Goal: Task Accomplishment & Management: Use online tool/utility

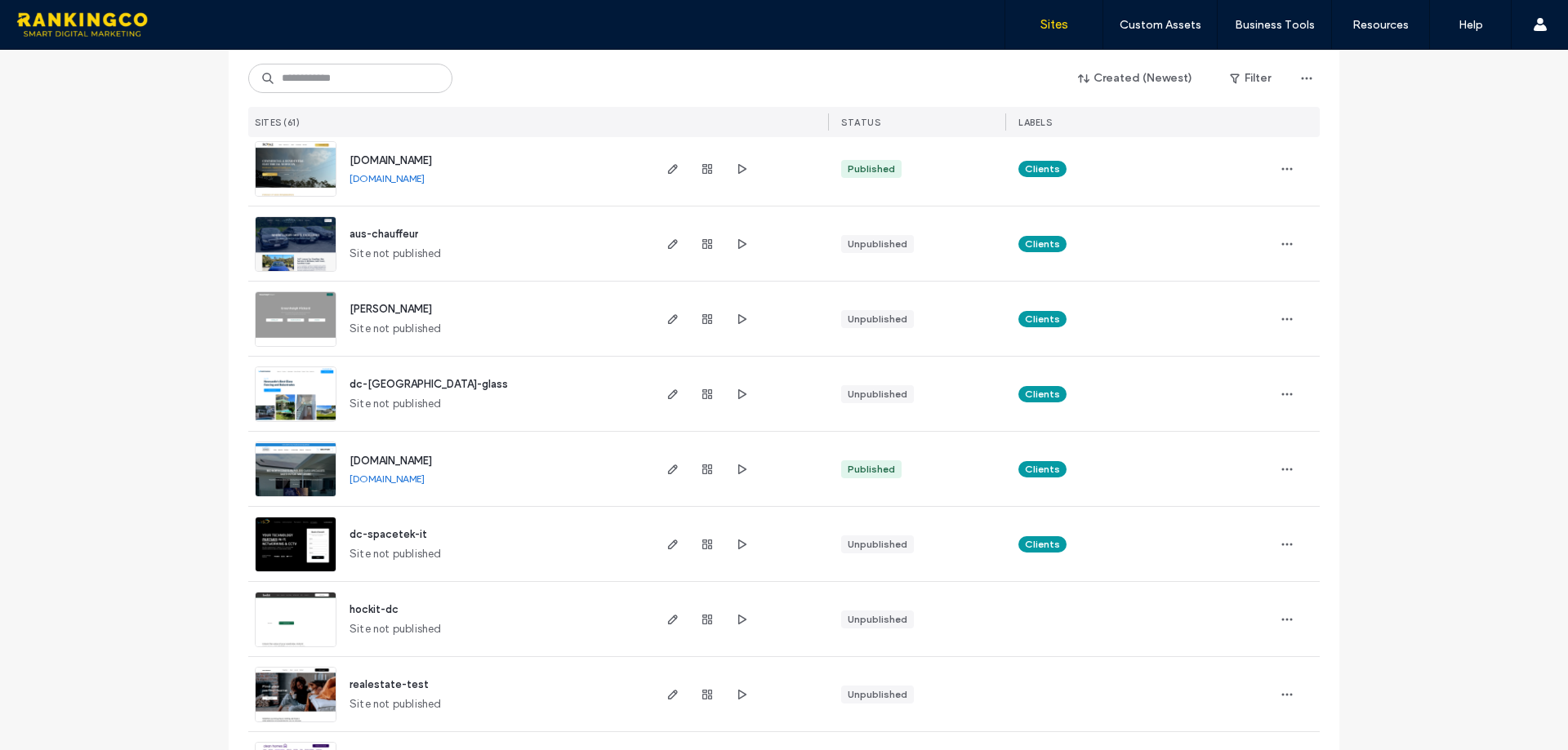
scroll to position [2450, 0]
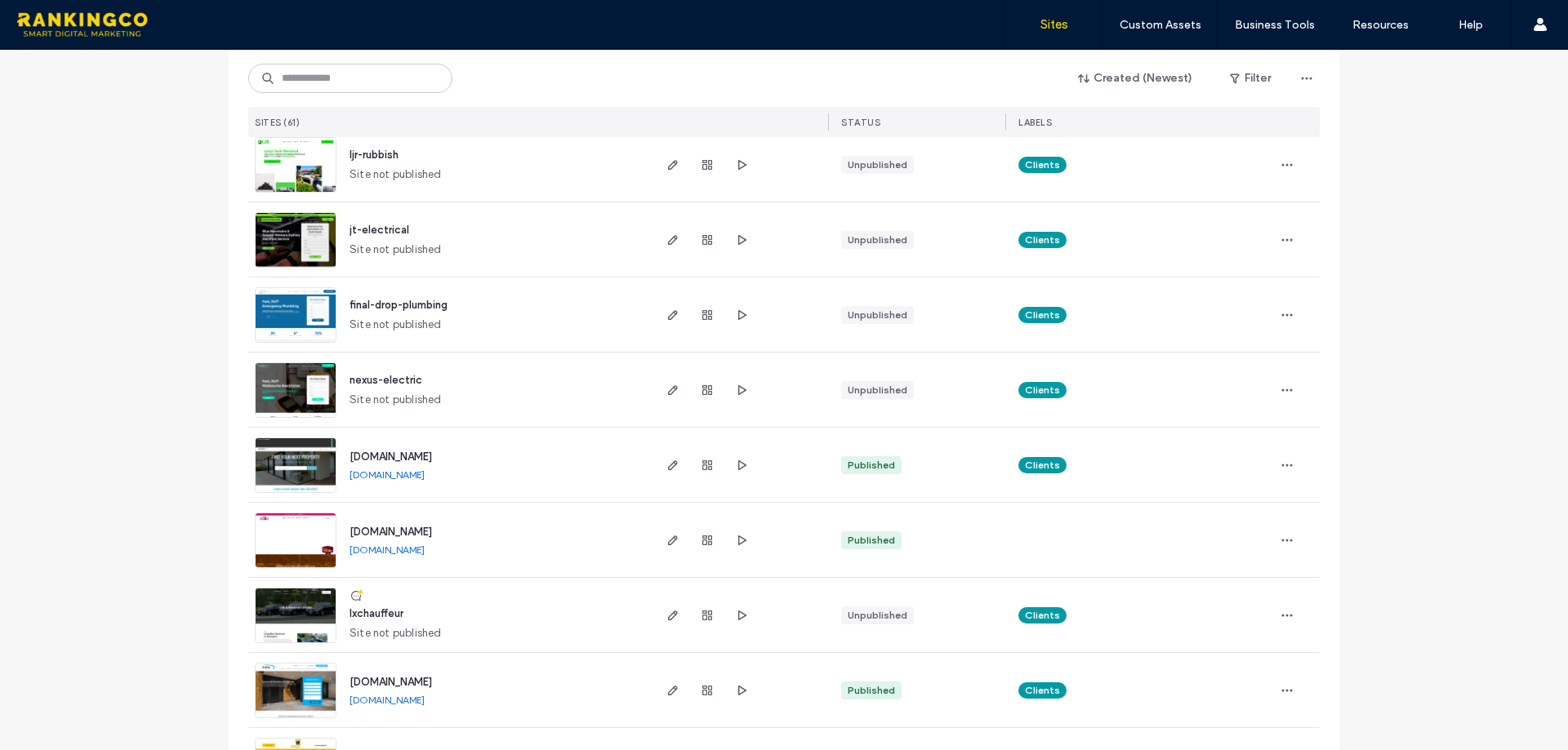
click at [133, 295] on div "Site List Created (Newest) Filter SITES (61) STATUS LABELS [URL] [URL] Publishe…" at bounding box center [784, 0] width 1568 height 4800
click at [133, 295] on div "Site List Created (Newest) Filter SITES (61) STATUS LABELS www.aurasearch.ai ww…" at bounding box center [784, 0] width 1568 height 4800
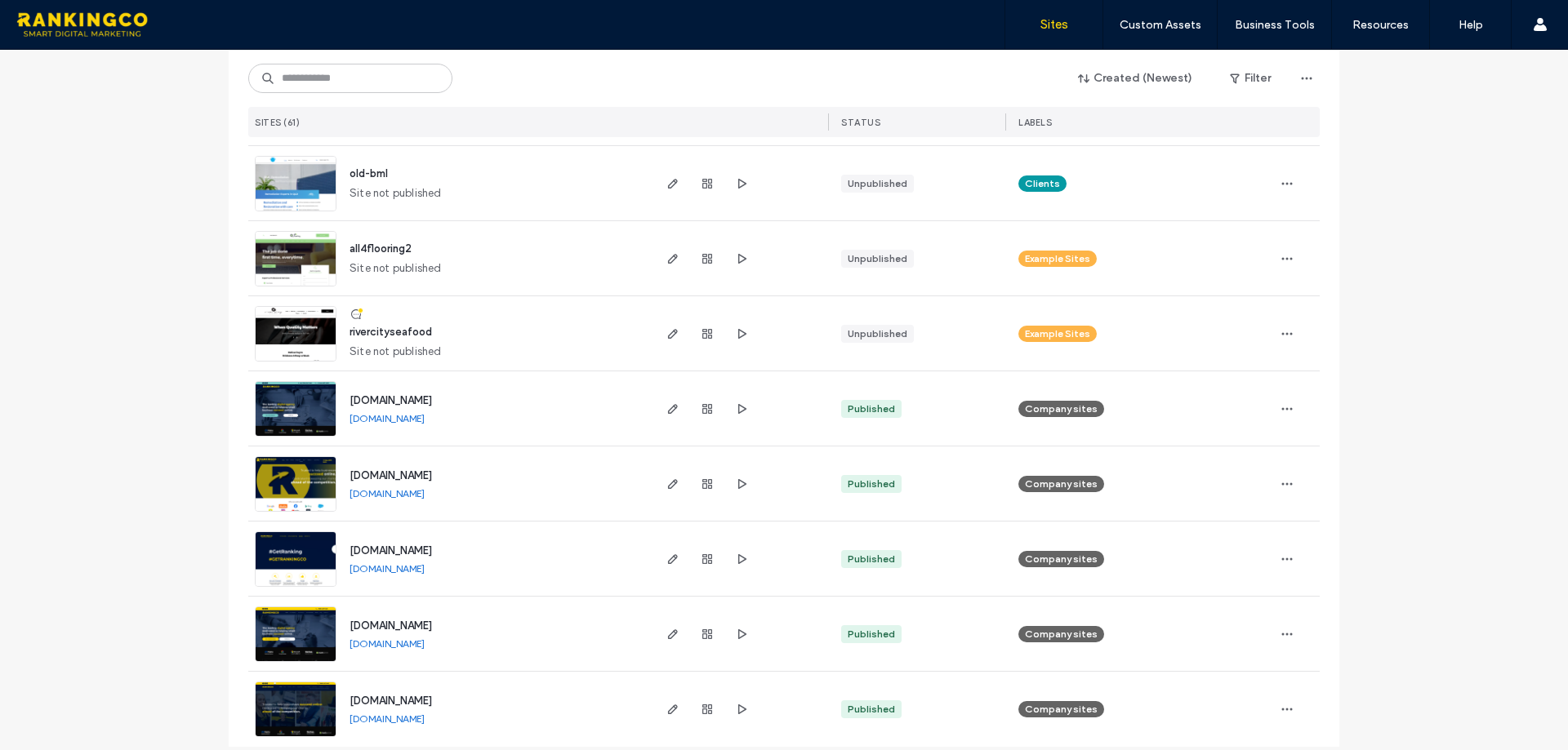
scroll to position [102, 0]
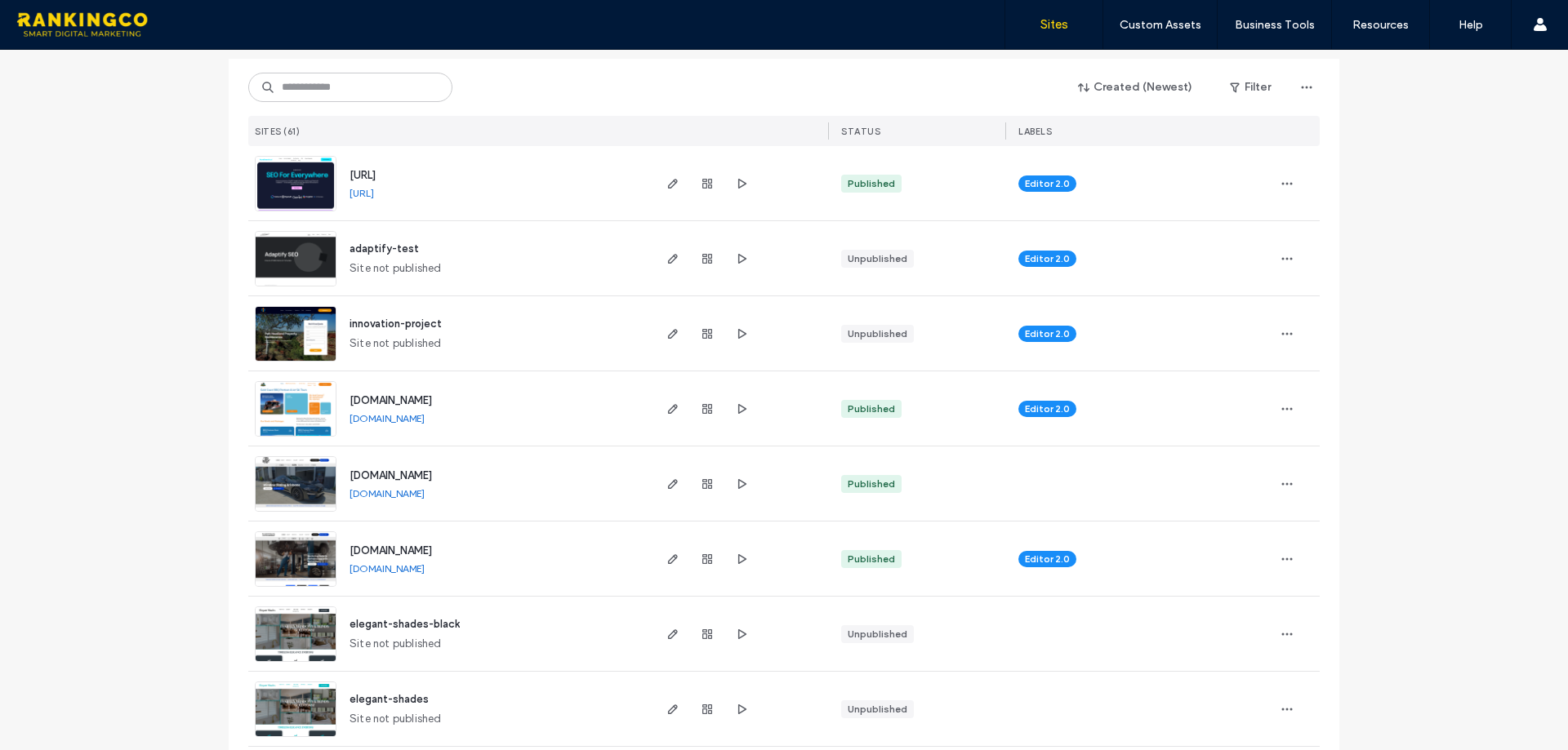
click at [295, 405] on img at bounding box center [296, 437] width 80 height 111
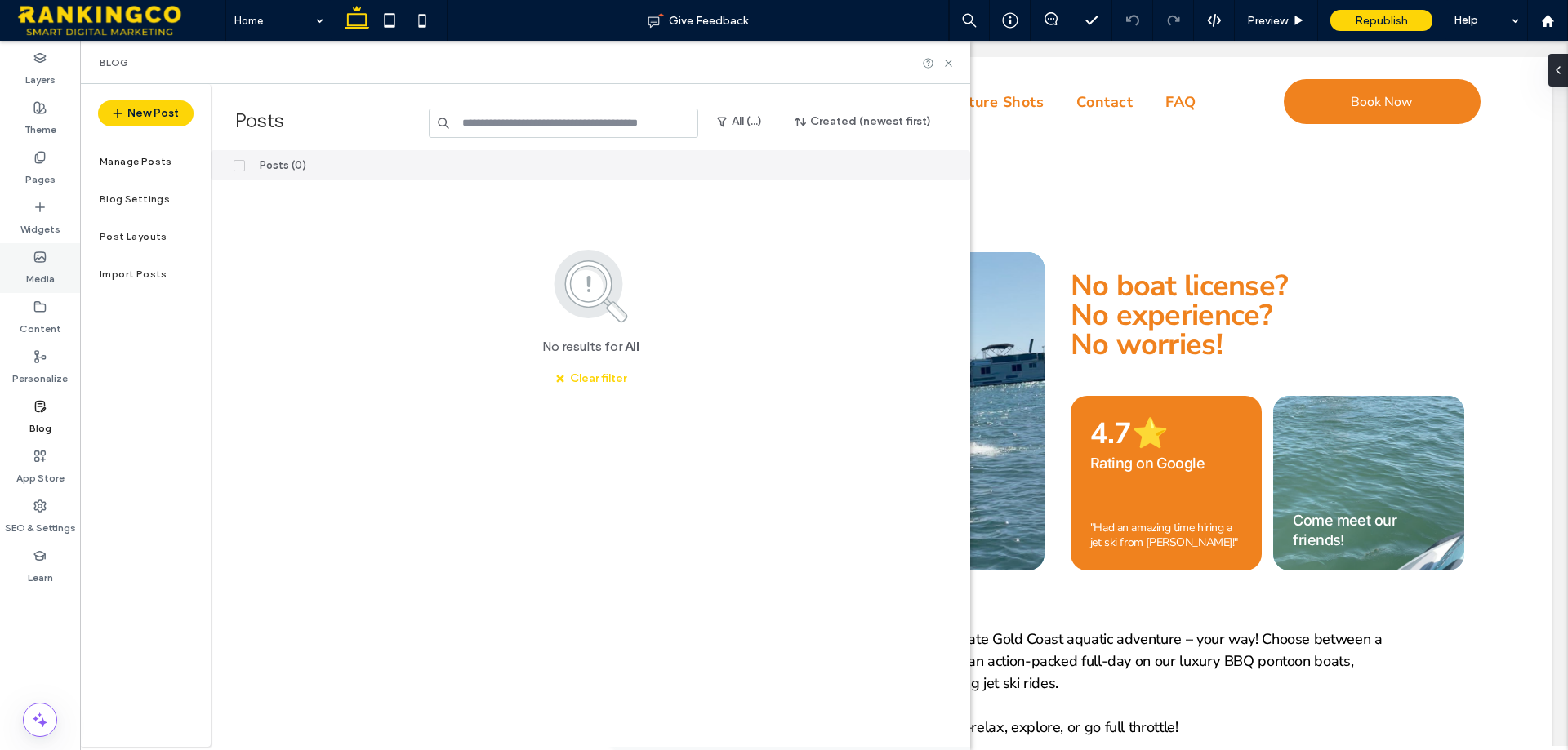
click at [52, 265] on label "Media" at bounding box center [40, 275] width 28 height 23
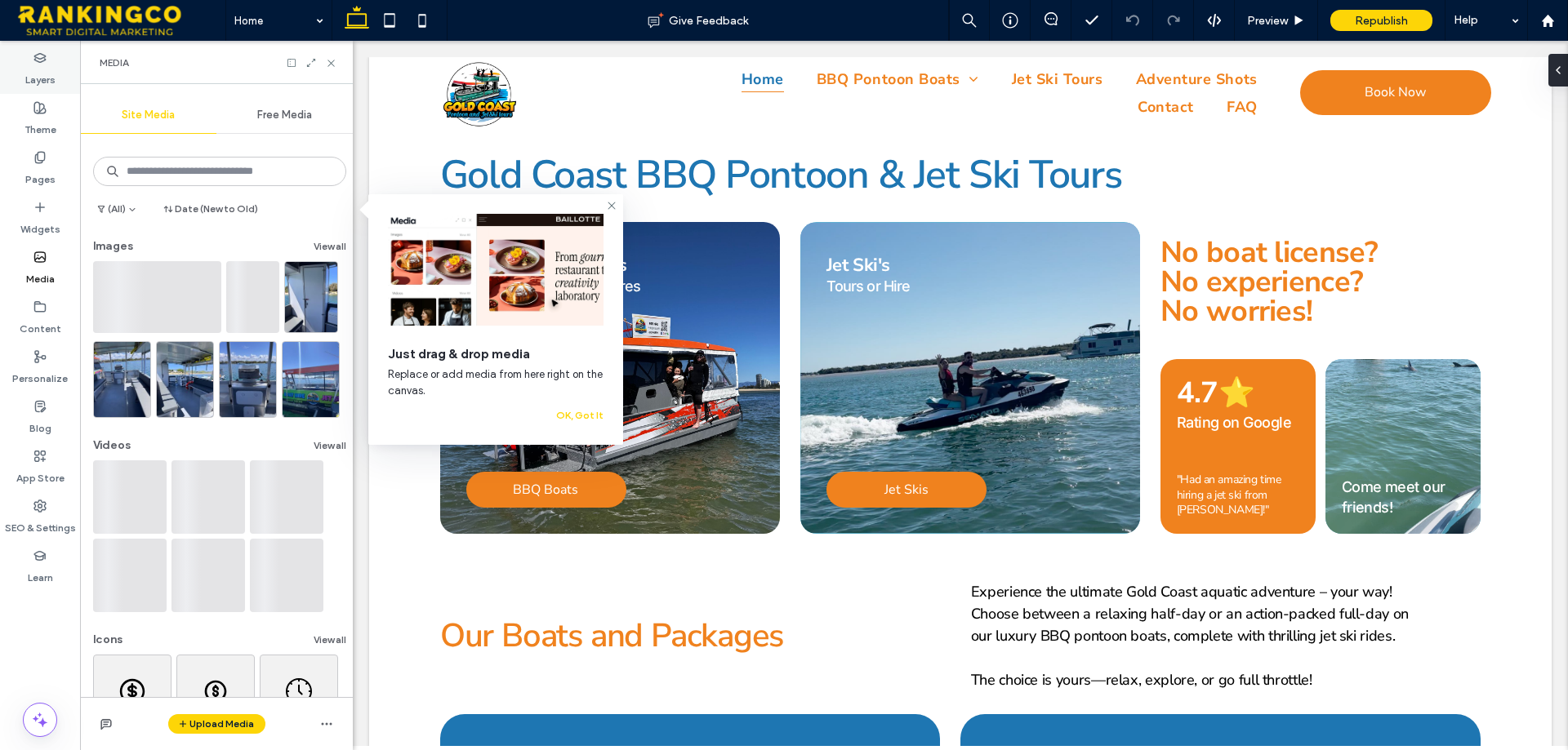
click at [36, 75] on label "Layers" at bounding box center [40, 75] width 30 height 23
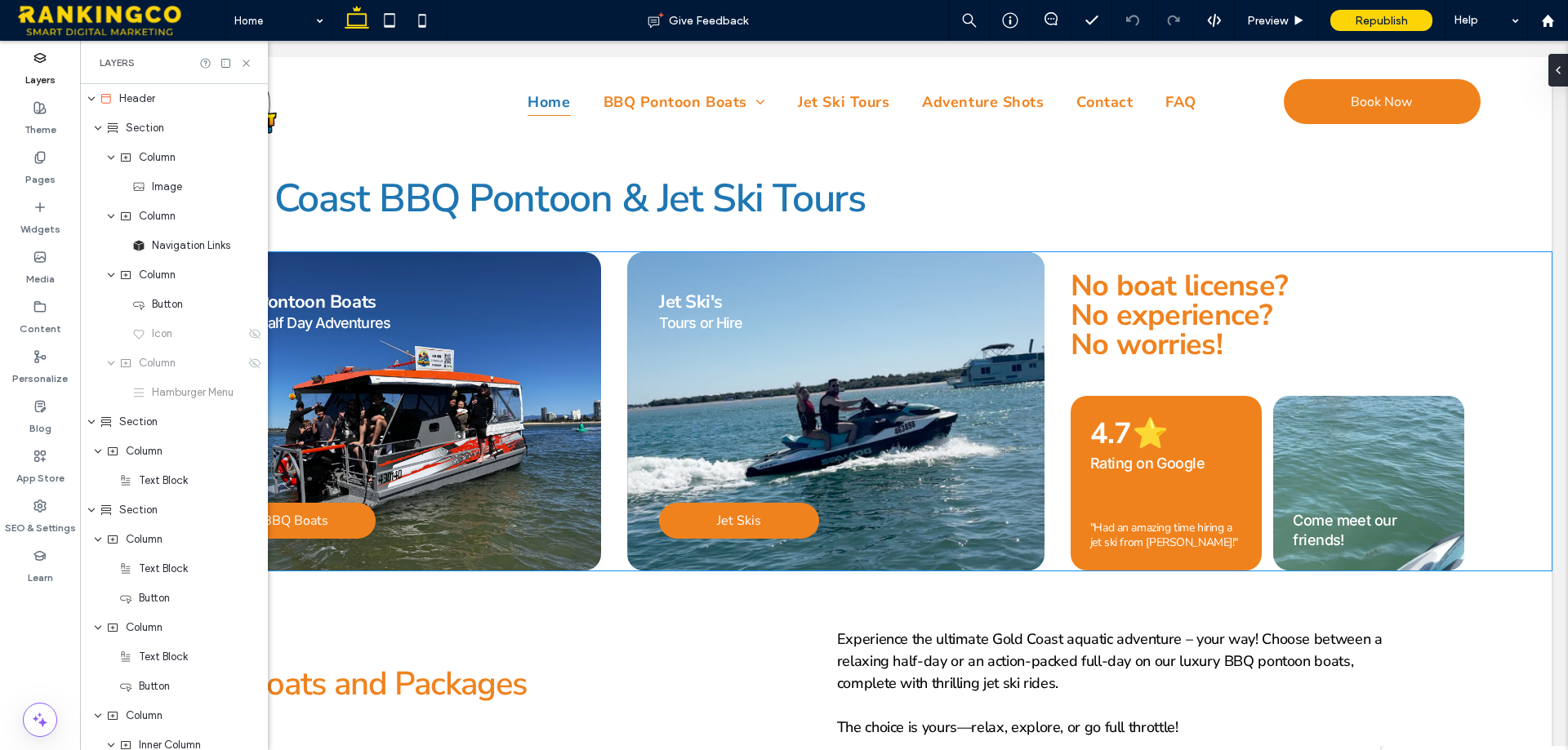
scroll to position [680, 0]
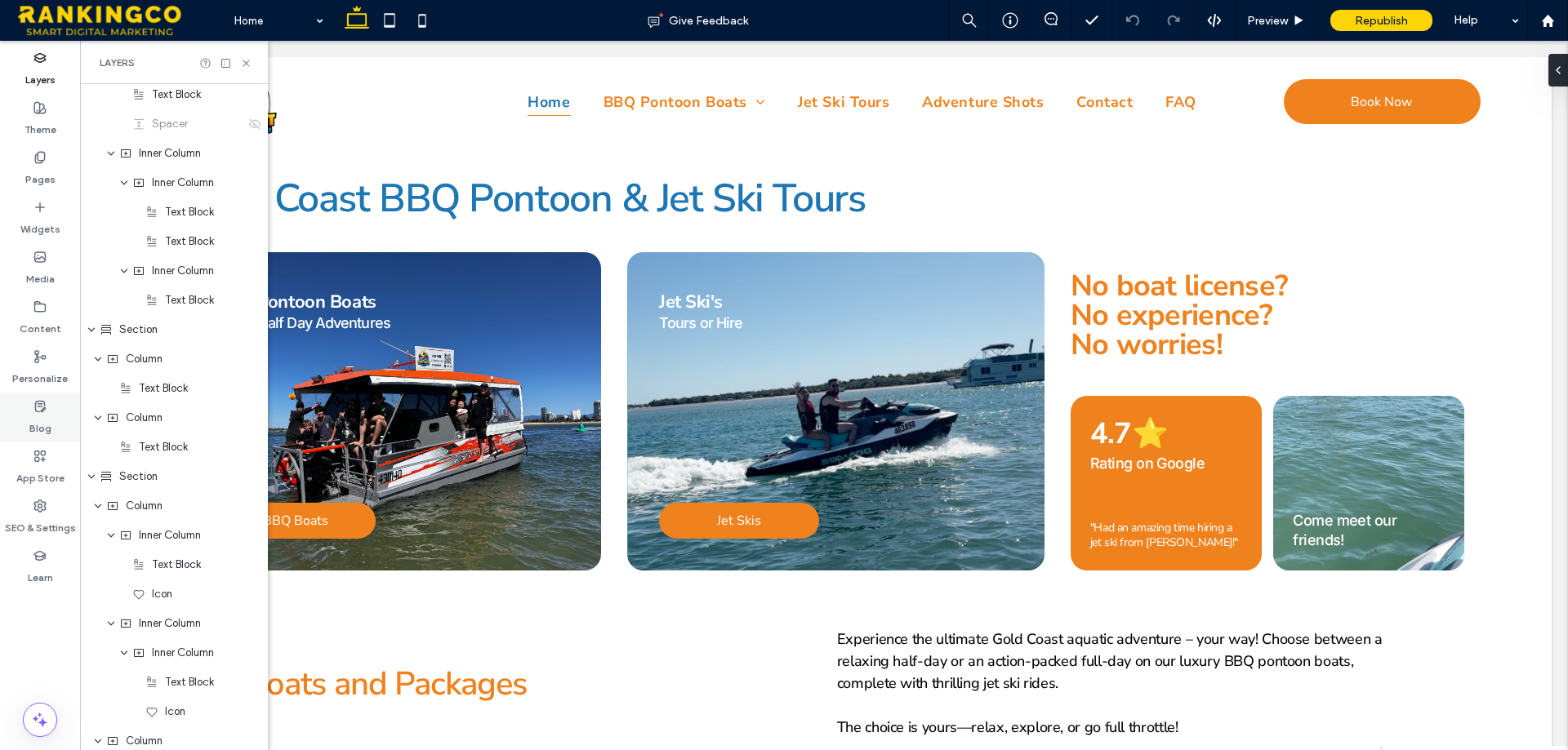
click at [31, 403] on div "Blog" at bounding box center [40, 418] width 80 height 50
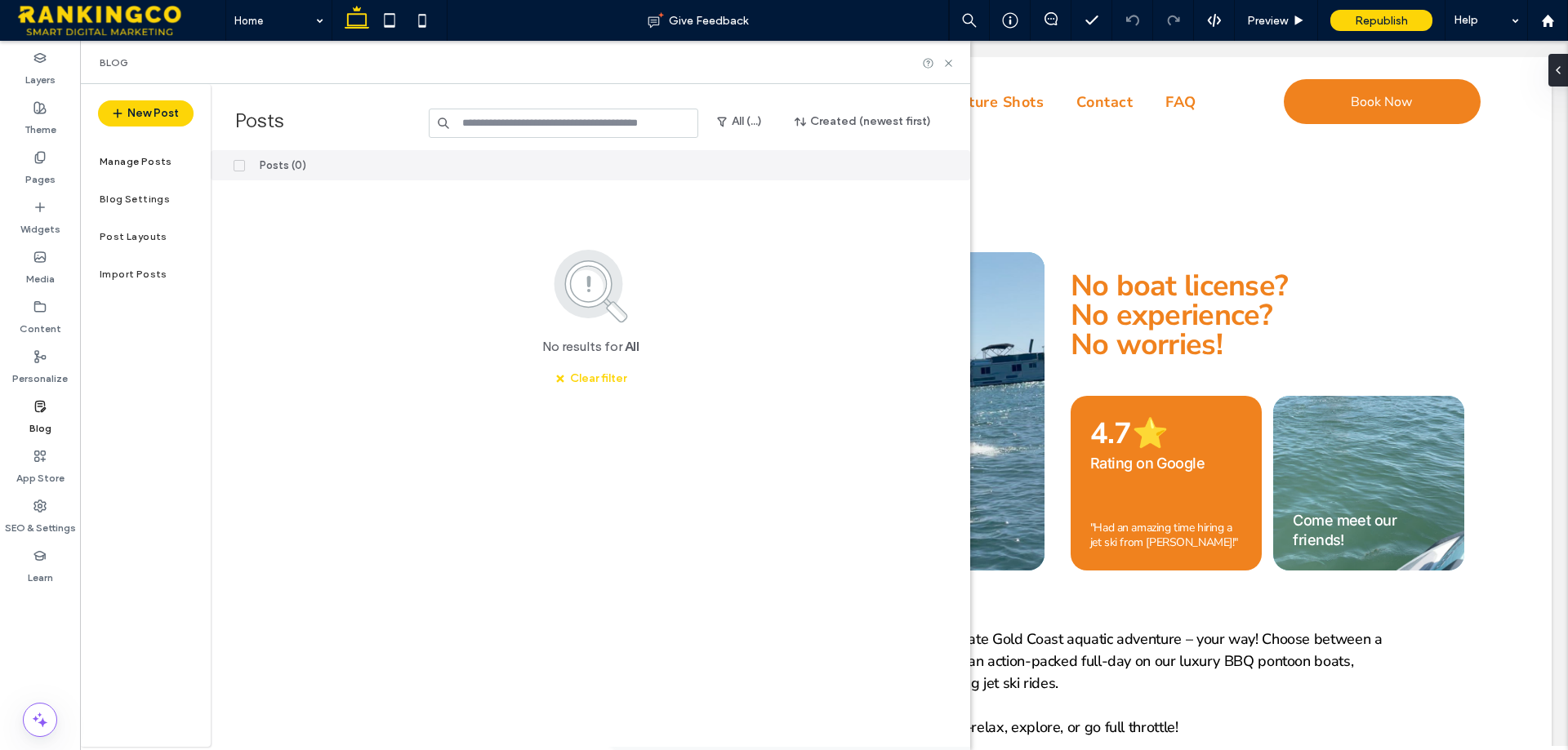
scroll to position [0, 0]
click at [133, 168] on div "Manage Posts" at bounding box center [145, 162] width 130 height 37
click at [133, 199] on label "Blog Settings" at bounding box center [135, 199] width 71 height 12
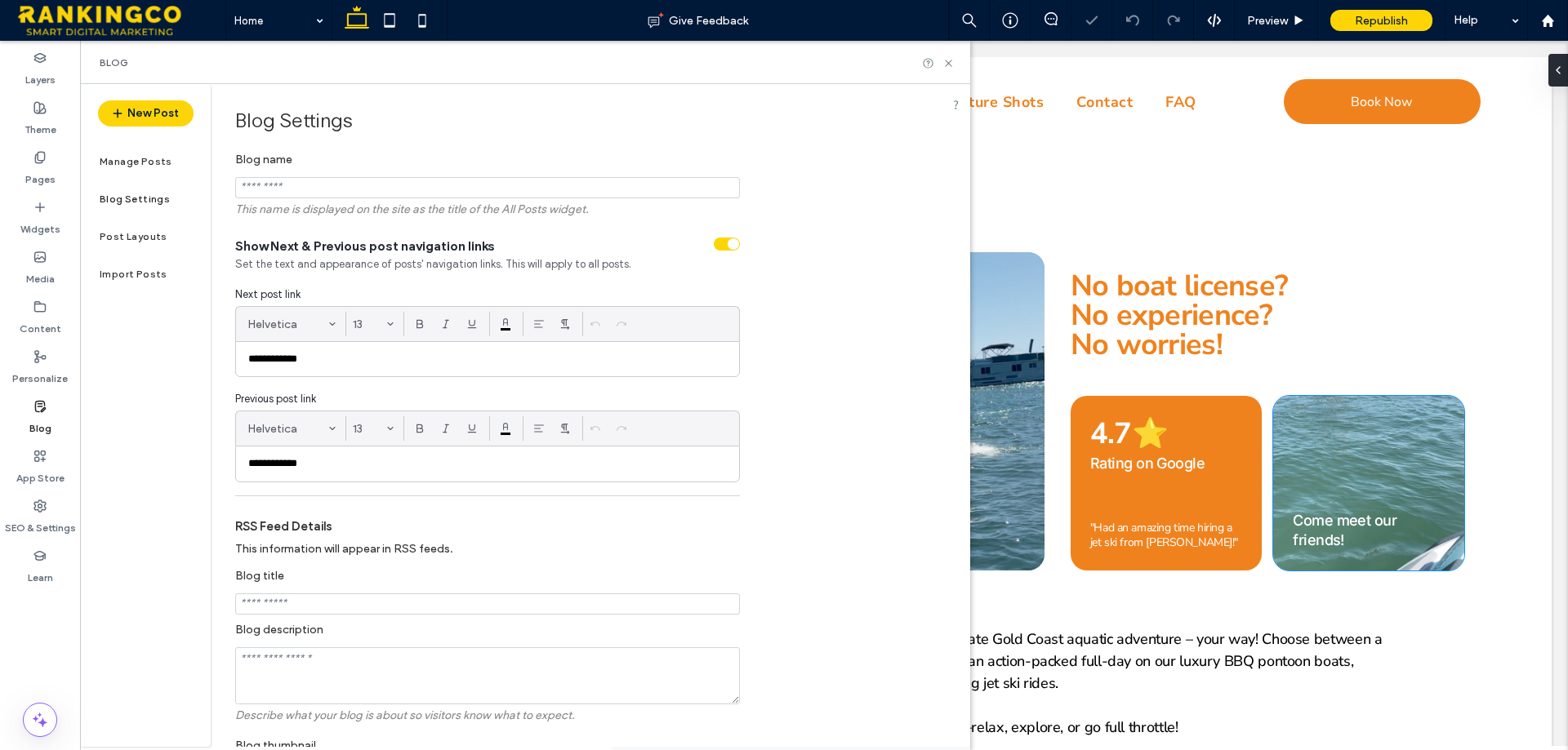
click at [138, 241] on div at bounding box center [784, 375] width 1568 height 750
click at [139, 274] on label "Import Posts" at bounding box center [133, 275] width 68 height 12
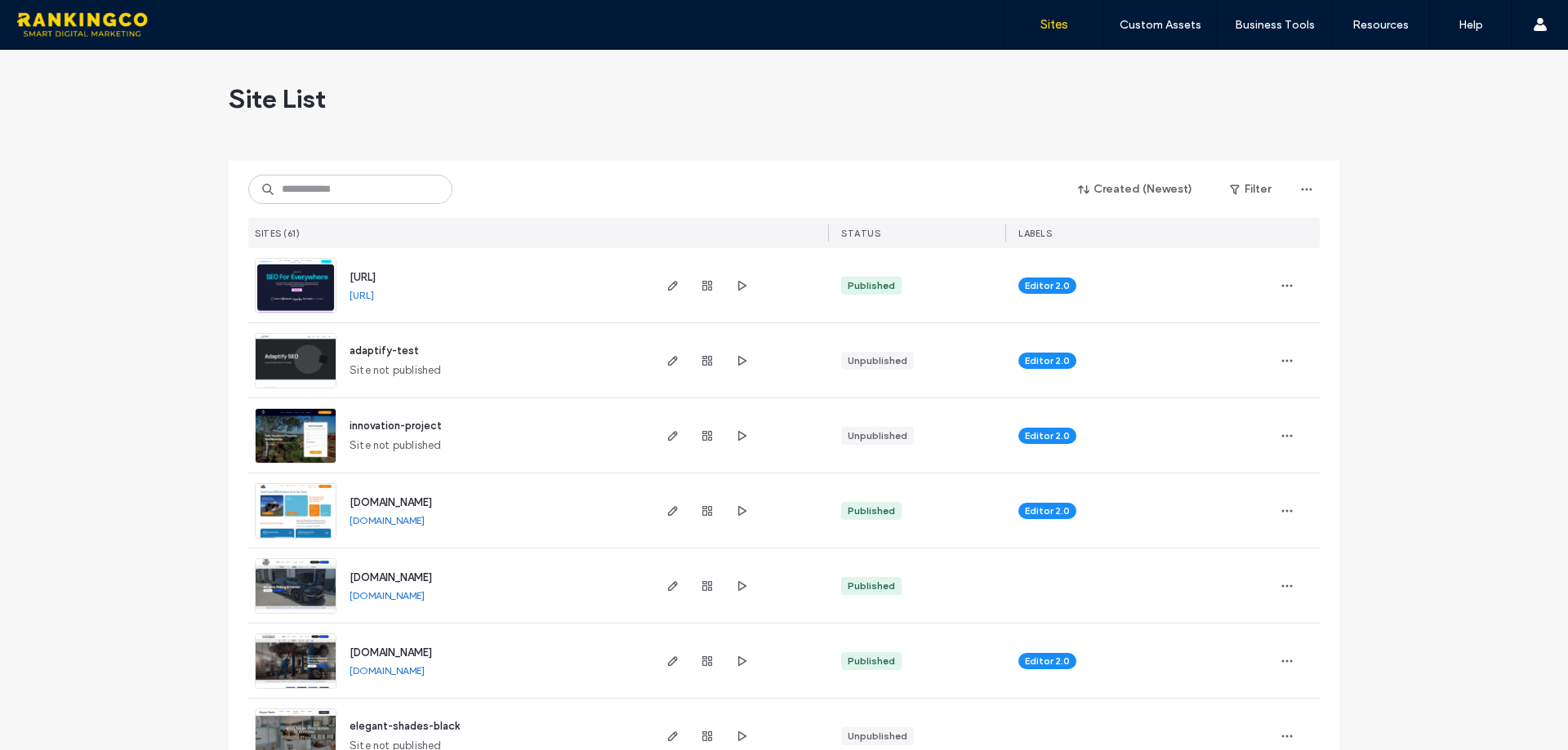
click at [299, 506] on img at bounding box center [296, 539] width 80 height 111
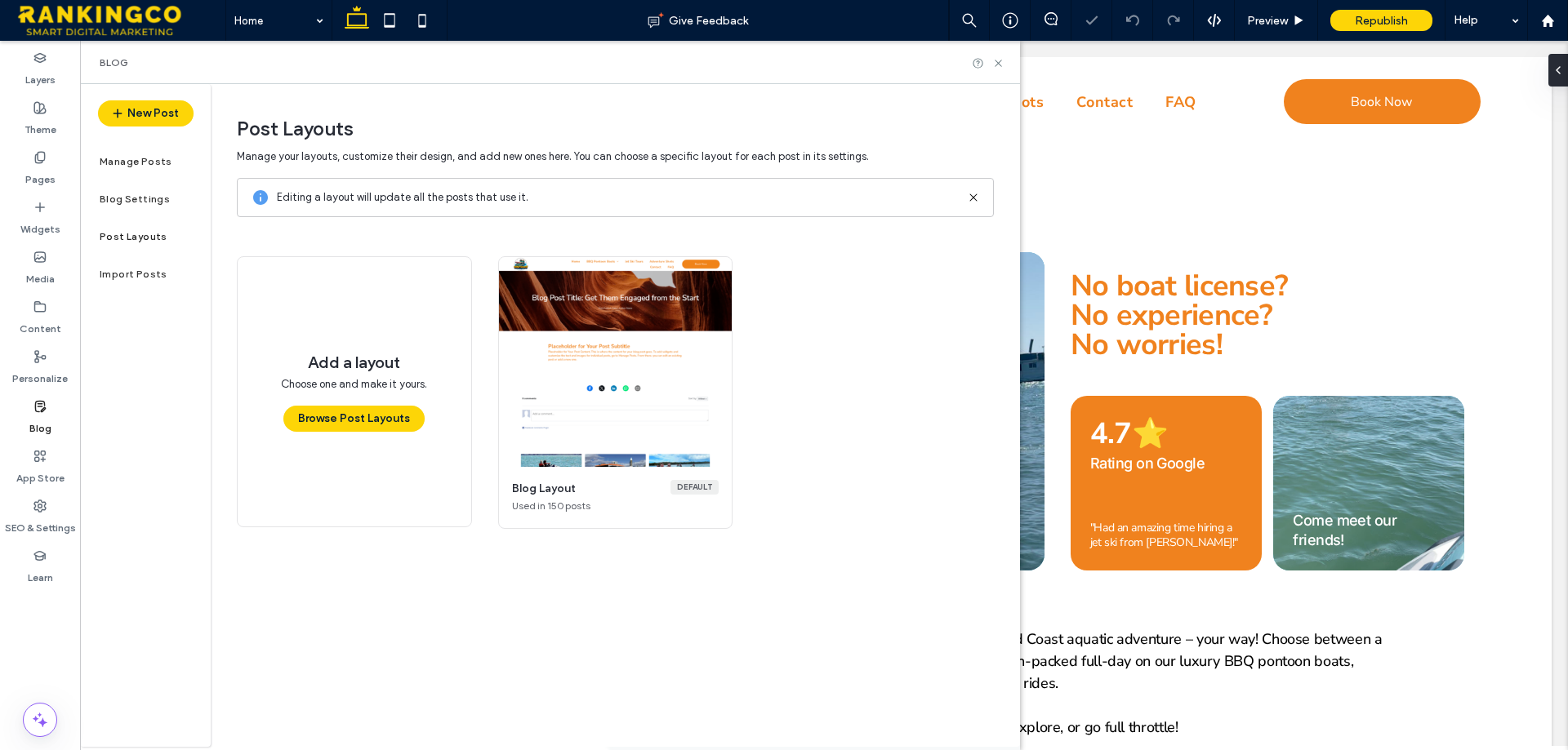
click at [144, 273] on div at bounding box center [784, 375] width 1568 height 750
click at [150, 158] on label "Manage Posts" at bounding box center [136, 162] width 73 height 12
